Goal: Task Accomplishment & Management: Use online tool/utility

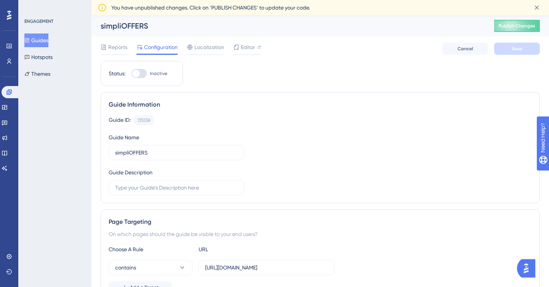
click at [38, 39] on button "Guides" at bounding box center [36, 41] width 24 height 14
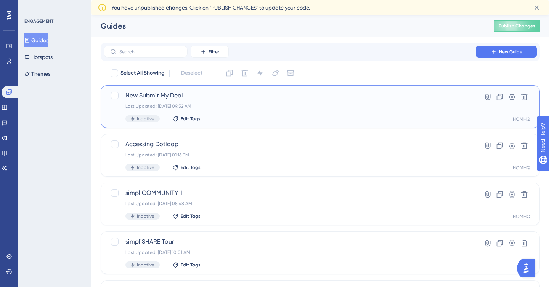
click at [142, 96] on span "New Submit My Deal" at bounding box center [289, 95] width 328 height 9
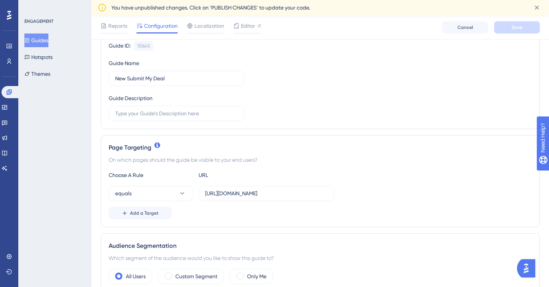
scroll to position [152, 0]
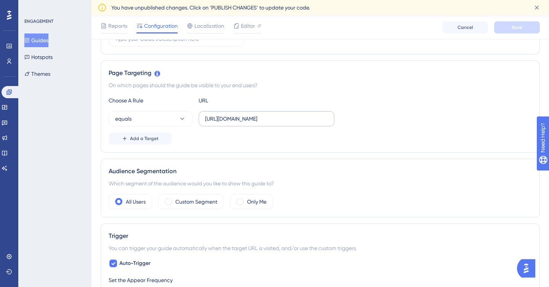
click at [289, 124] on label "[URL][DOMAIN_NAME]" at bounding box center [266, 118] width 136 height 15
click at [289, 123] on input "[URL][DOMAIN_NAME]" at bounding box center [266, 119] width 123 height 8
click at [179, 114] on button "equals" at bounding box center [151, 118] width 84 height 15
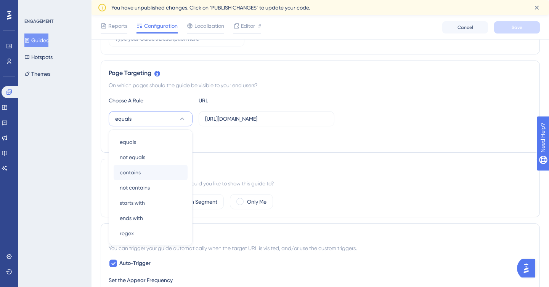
scroll to position [196, 0]
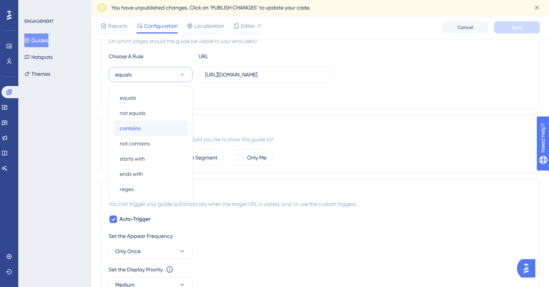
click at [141, 126] on div "contains contains" at bounding box center [151, 128] width 62 height 15
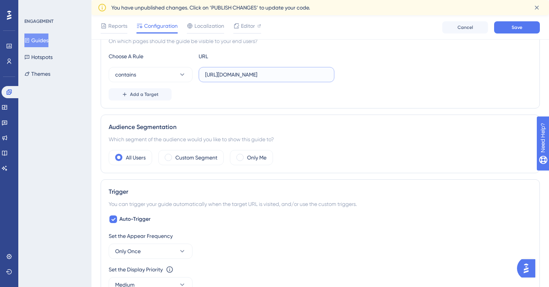
scroll to position [0, 18]
drag, startPoint x: 269, startPoint y: 75, endPoint x: 407, endPoint y: 76, distance: 137.9
click at [407, 76] on div "contains [URL][DOMAIN_NAME]" at bounding box center [320, 74] width 423 height 15
click at [283, 97] on div "Add a Target" at bounding box center [320, 94] width 423 height 12
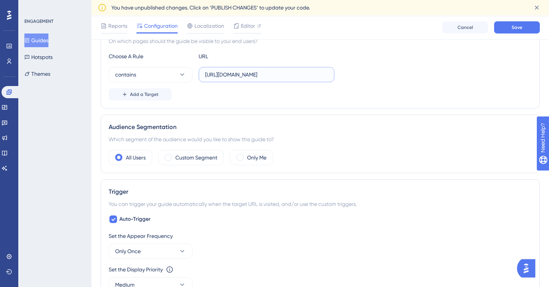
click at [275, 76] on input "[URL][DOMAIN_NAME]" at bounding box center [266, 74] width 123 height 8
type input "[URL][DOMAIN_NAME]"
click at [307, 87] on div "Choose A Rule URL contains [URL][DOMAIN_NAME] Add a Target" at bounding box center [320, 76] width 423 height 49
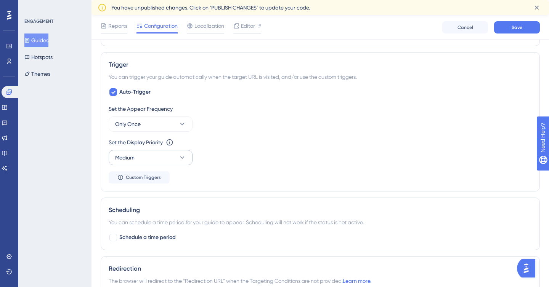
scroll to position [326, 0]
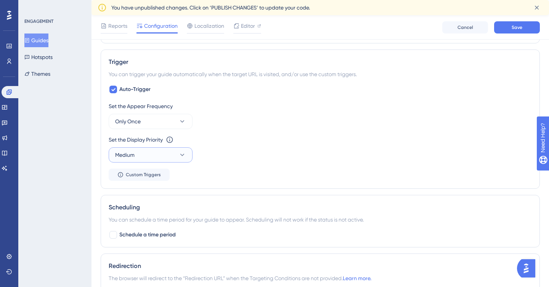
click at [164, 152] on button "Medium" at bounding box center [151, 154] width 84 height 15
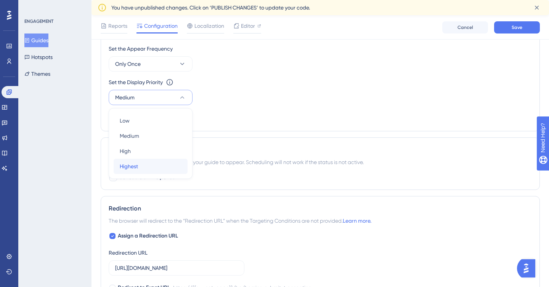
click at [140, 165] on div "Highest Highest" at bounding box center [151, 166] width 62 height 15
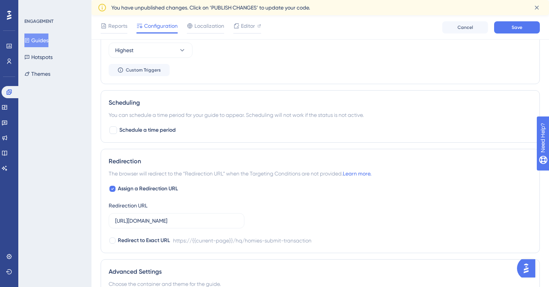
scroll to position [433, 0]
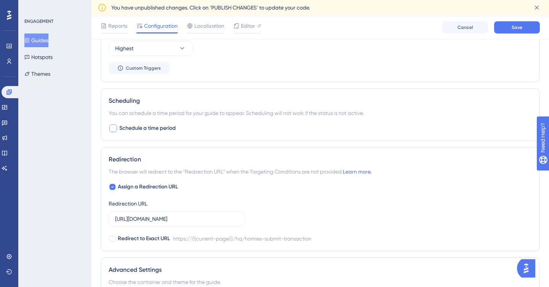
click at [114, 128] on div at bounding box center [113, 129] width 8 height 8
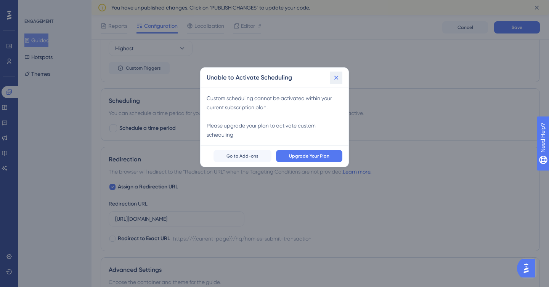
click at [336, 75] on icon at bounding box center [336, 78] width 8 height 8
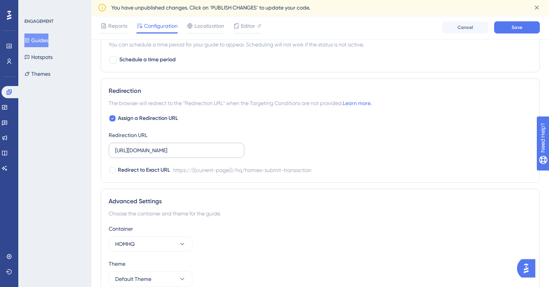
scroll to position [502, 0]
click at [113, 117] on icon at bounding box center [112, 118] width 3 height 2
checkbox input "false"
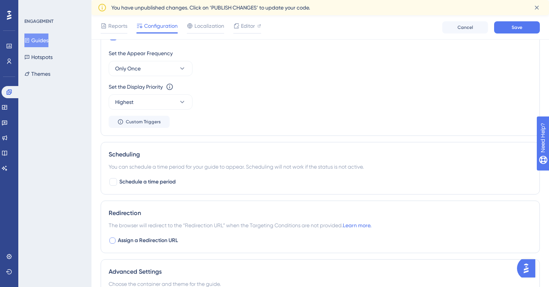
scroll to position [324, 0]
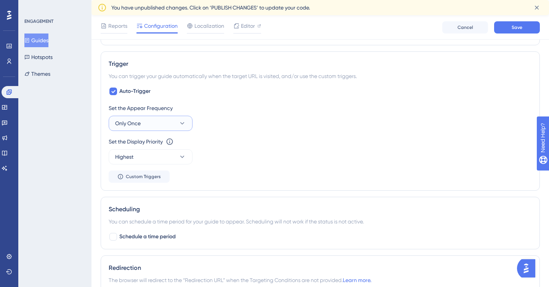
click at [170, 122] on button "Only Once" at bounding box center [151, 123] width 84 height 15
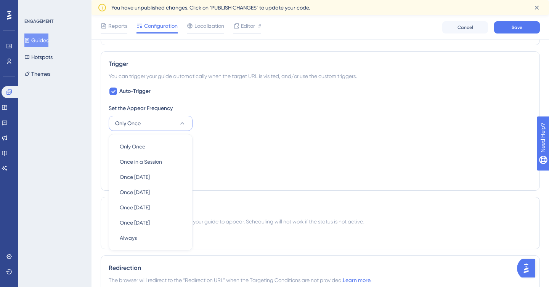
scroll to position [373, 0]
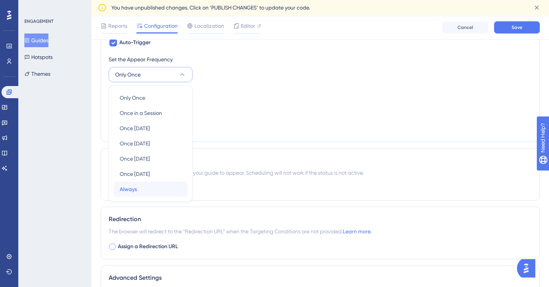
click at [159, 190] on div "Always Always" at bounding box center [151, 189] width 62 height 15
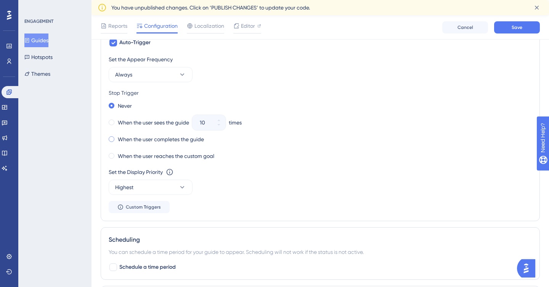
click at [112, 138] on span at bounding box center [112, 139] width 6 height 6
click at [117, 138] on input "radio" at bounding box center [117, 138] width 0 height 0
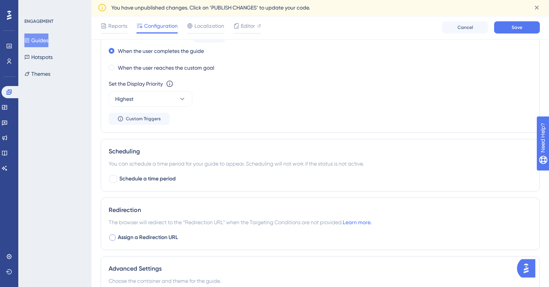
scroll to position [462, 0]
click at [512, 26] on span "Save" at bounding box center [516, 27] width 11 height 6
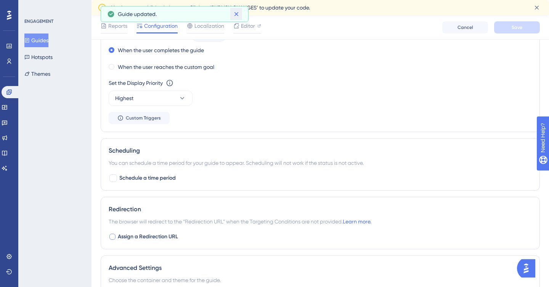
click at [237, 13] on icon at bounding box center [236, 14] width 8 height 8
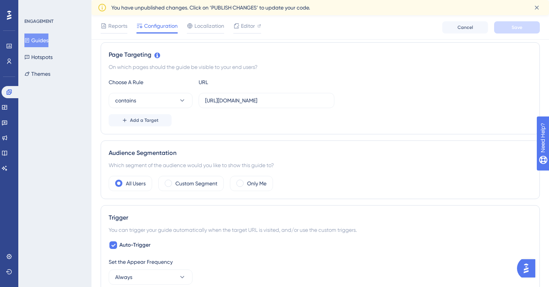
scroll to position [0, 0]
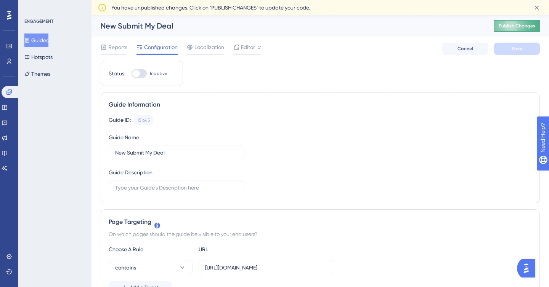
click at [508, 29] on button "Publish Changes" at bounding box center [517, 26] width 46 height 12
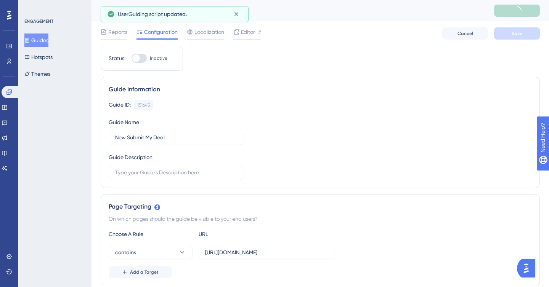
click at [140, 60] on div at bounding box center [138, 58] width 15 height 9
click at [131, 59] on input "Inactive" at bounding box center [131, 58] width 0 height 0
checkbox input "true"
click at [521, 33] on span "Save" at bounding box center [516, 33] width 11 height 6
click at [521, 13] on span "Publish Changes" at bounding box center [516, 11] width 37 height 6
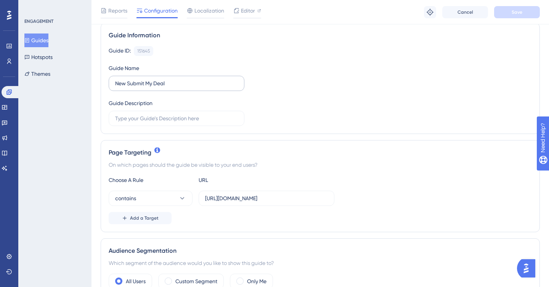
scroll to position [64, 0]
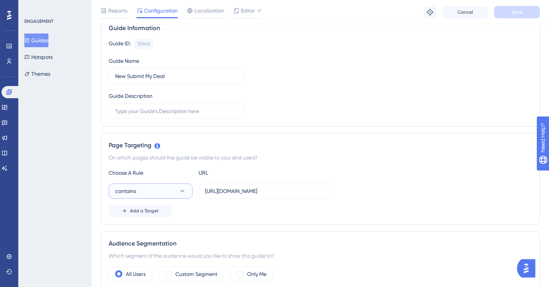
click at [186, 192] on icon at bounding box center [182, 191] width 8 height 8
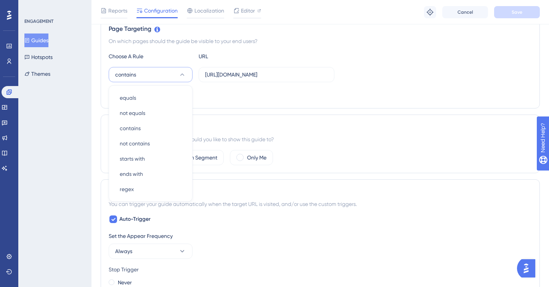
click at [282, 112] on div "Status: Active Guide Information Guide ID: 151645 Copy Guide Name New Submit My…" at bounding box center [320, 251] width 439 height 766
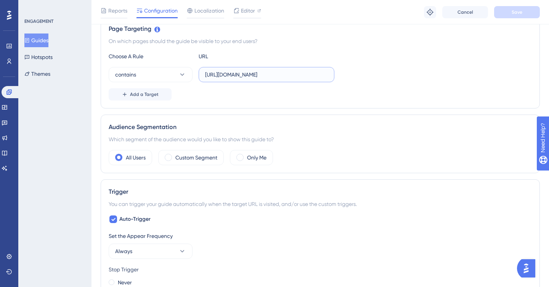
click at [297, 77] on input "[URL][DOMAIN_NAME]" at bounding box center [266, 74] width 123 height 8
click at [158, 77] on button "contains" at bounding box center [151, 74] width 84 height 15
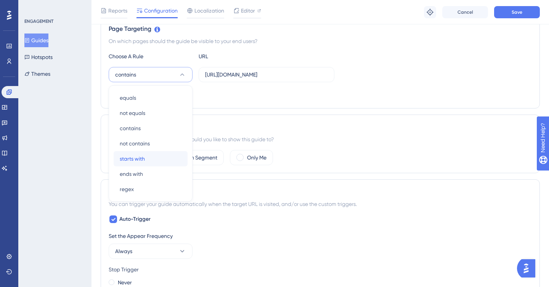
click at [149, 159] on div "starts with starts with" at bounding box center [151, 158] width 62 height 15
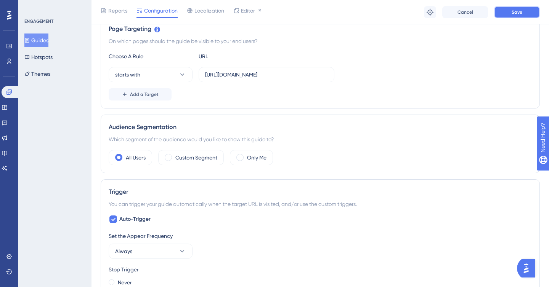
click at [517, 6] on button "Save" at bounding box center [517, 12] width 46 height 12
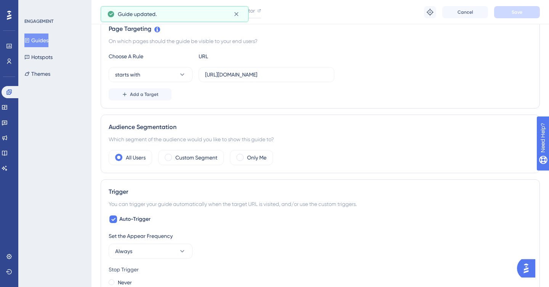
scroll to position [0, 0]
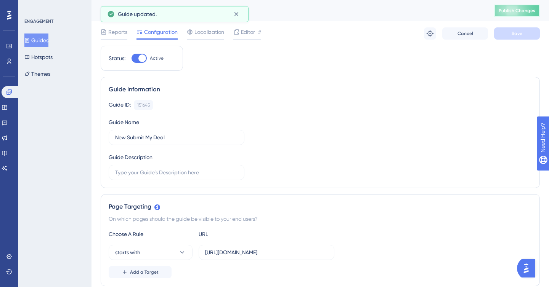
click at [530, 14] on button "Publish Changes" at bounding box center [517, 11] width 46 height 12
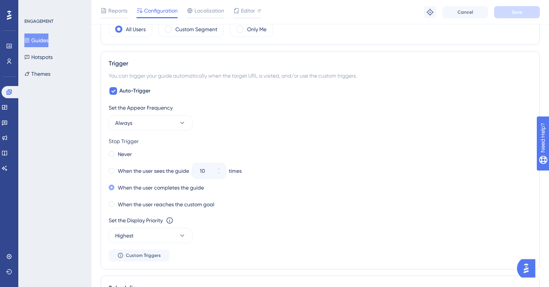
scroll to position [312, 0]
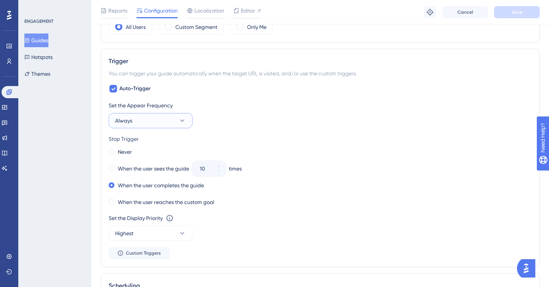
click at [133, 125] on button "Always" at bounding box center [151, 120] width 84 height 15
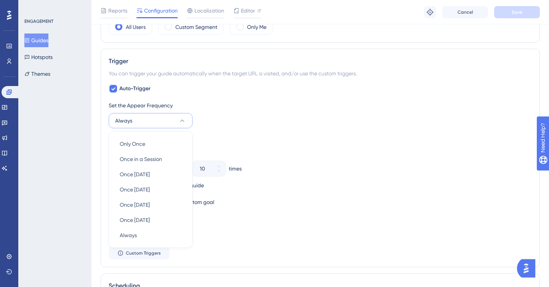
scroll to position [357, 0]
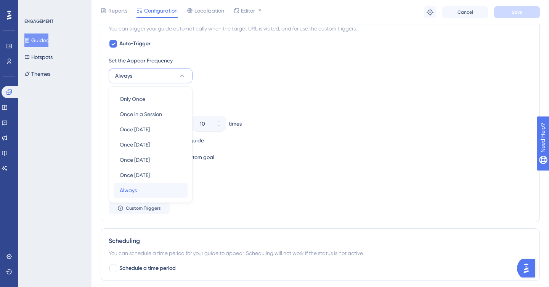
click at [157, 191] on div "Always Always" at bounding box center [151, 190] width 62 height 15
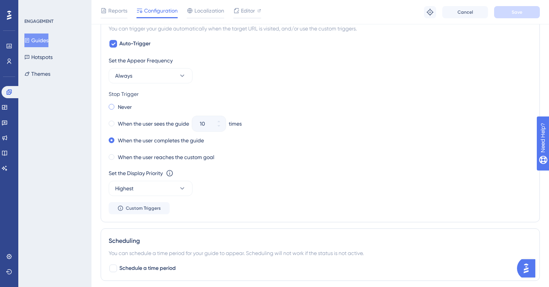
click at [114, 104] on div "Never" at bounding box center [120, 107] width 23 height 11
click at [524, 16] on button "Save" at bounding box center [517, 12] width 46 height 12
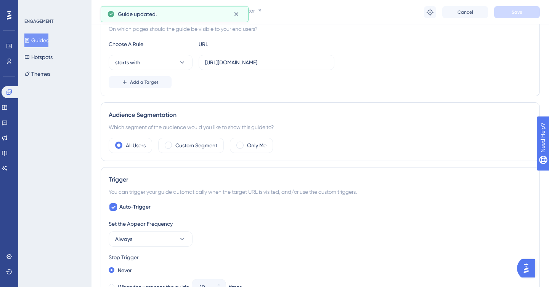
scroll to position [0, 0]
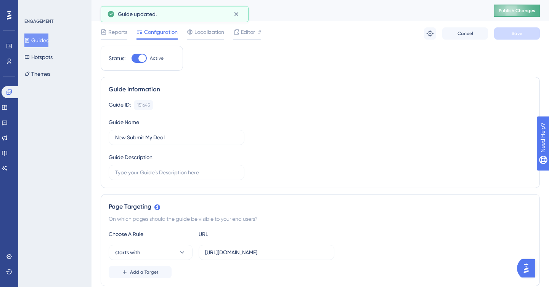
click at [517, 11] on span "Publish Changes" at bounding box center [516, 11] width 37 height 6
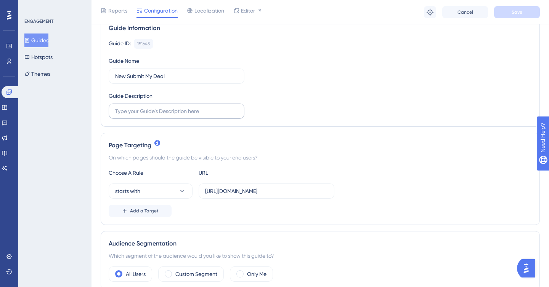
scroll to position [73, 0]
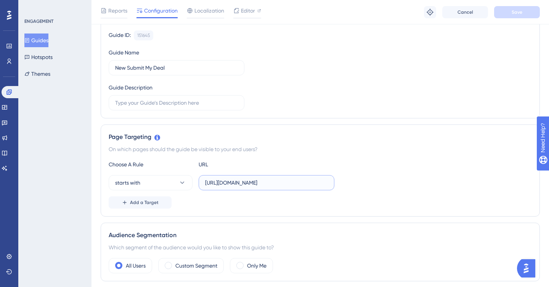
drag, startPoint x: 284, startPoint y: 185, endPoint x: 341, endPoint y: 171, distance: 58.9
click at [347, 184] on div "starts with [URL][DOMAIN_NAME]" at bounding box center [320, 182] width 423 height 15
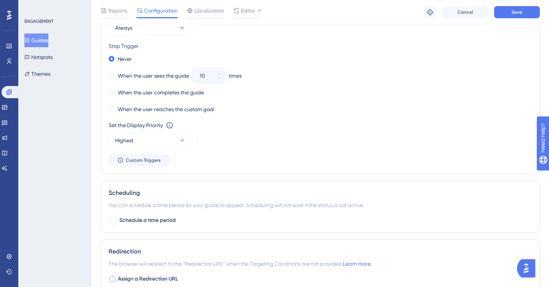
scroll to position [552, 0]
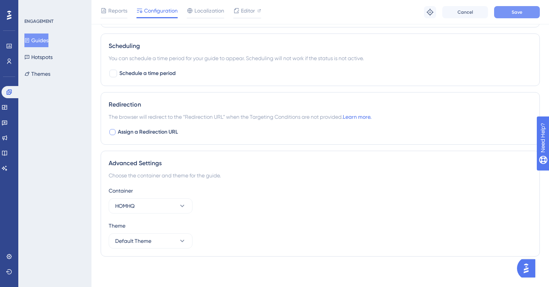
type input "[URL][DOMAIN_NAME]"
click at [528, 13] on button "Save" at bounding box center [517, 12] width 46 height 12
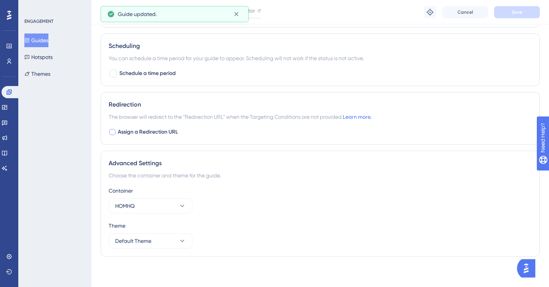
scroll to position [0, 0]
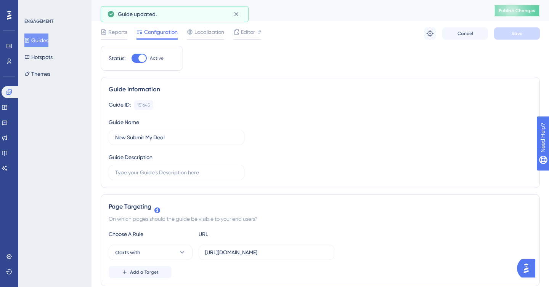
click at [515, 8] on span "Publish Changes" at bounding box center [516, 11] width 37 height 6
